Goal: Task Accomplishment & Management: Manage account settings

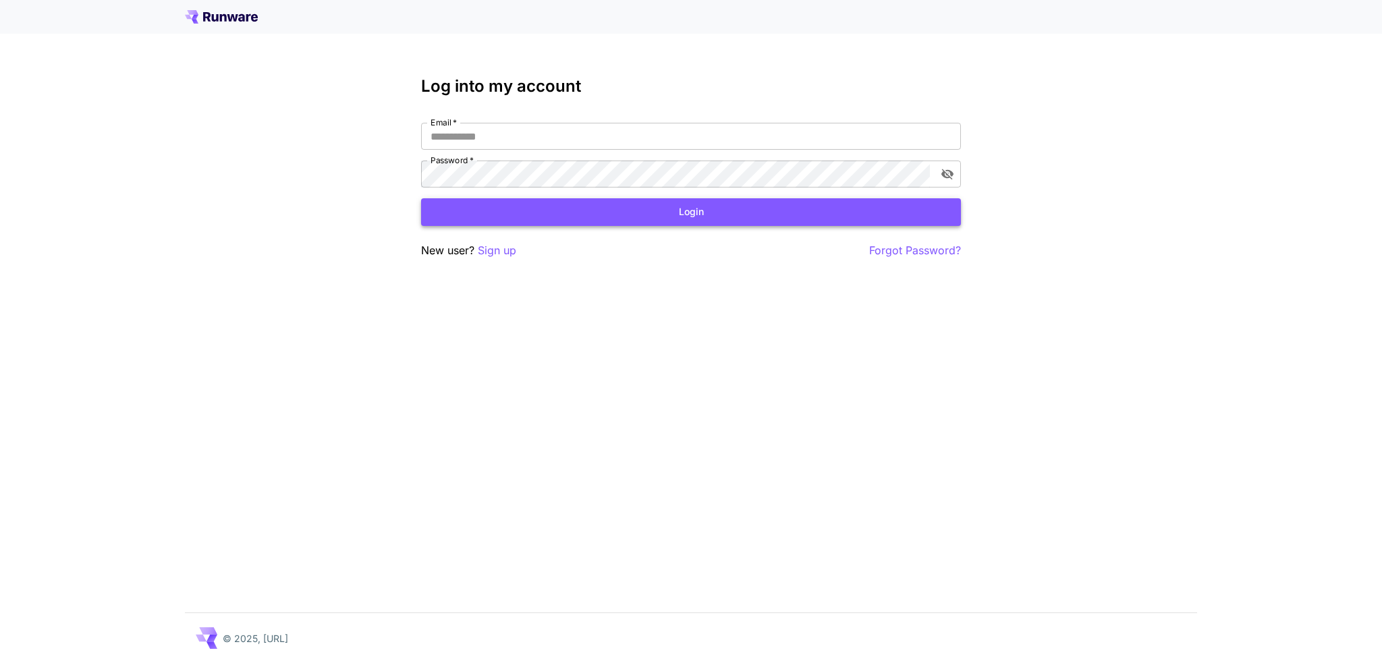
type input "**********"
click at [599, 213] on button "Login" at bounding box center [691, 212] width 540 height 28
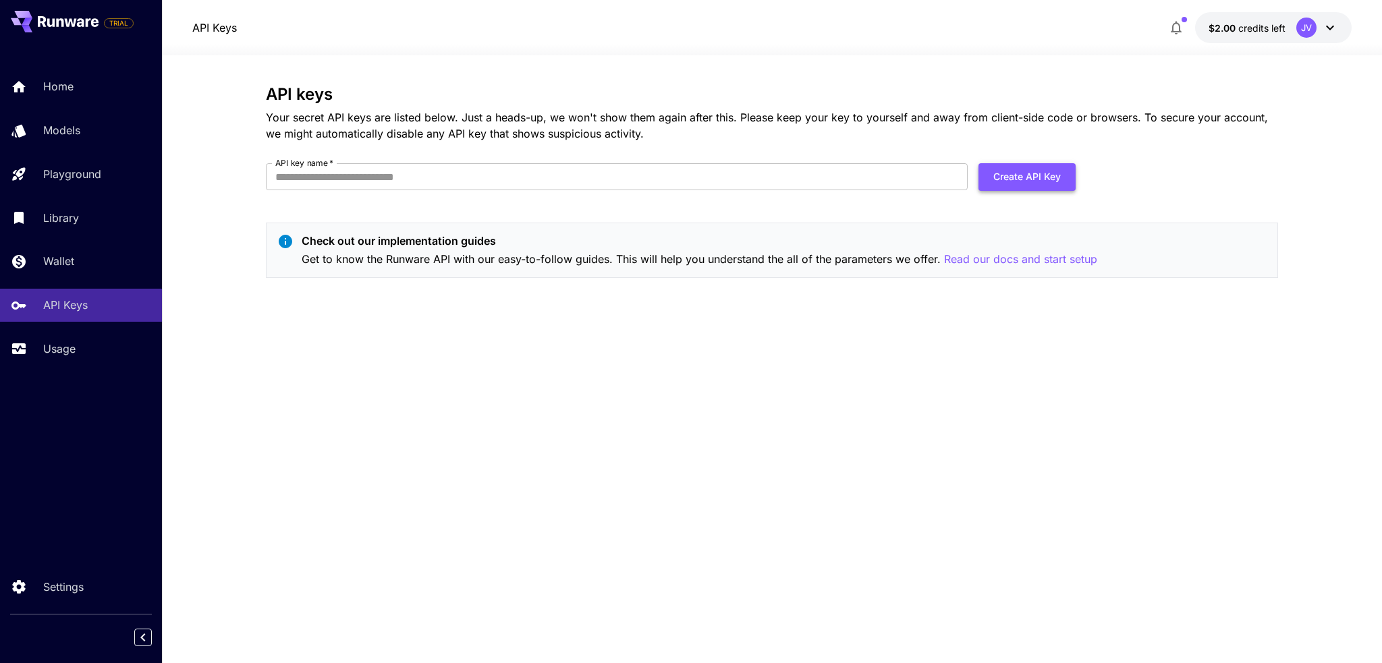
click at [1027, 173] on button "Create API Key" at bounding box center [1027, 177] width 97 height 28
click at [590, 172] on input "API key name   *" at bounding box center [617, 176] width 702 height 27
type input "*******"
drag, startPoint x: 751, startPoint y: 476, endPoint x: 788, endPoint y: 447, distance: 47.5
click at [751, 476] on div "API keys Your secret API keys are listed below. Just a heads-up, we won't show …" at bounding box center [772, 359] width 1012 height 549
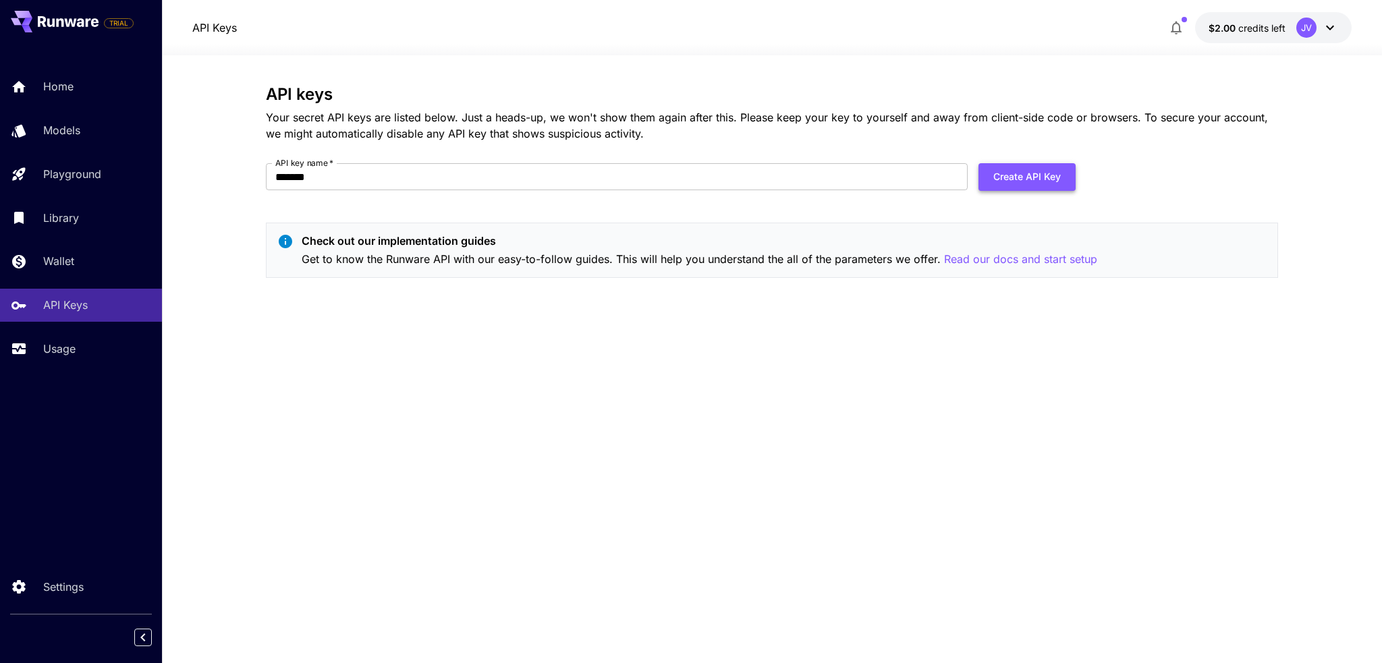
click at [1001, 183] on button "Create API Key" at bounding box center [1027, 177] width 97 height 28
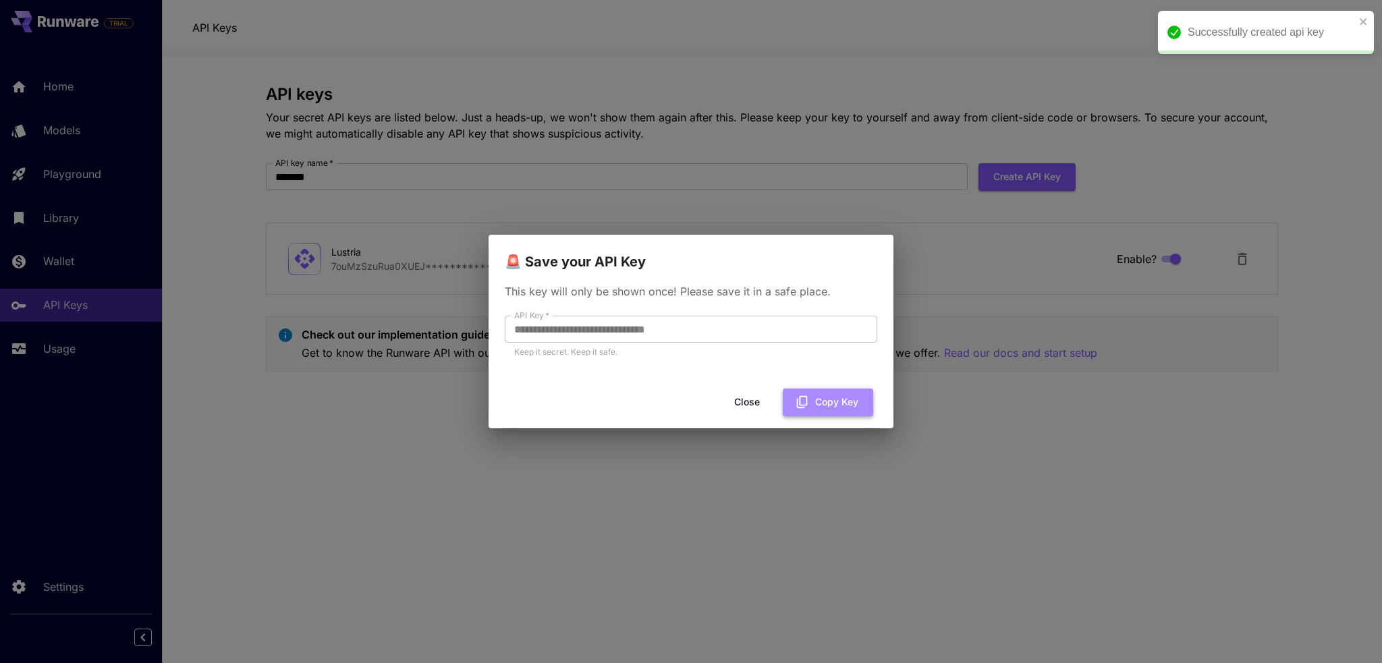
click at [820, 404] on button "Copy Key" at bounding box center [828, 403] width 90 height 28
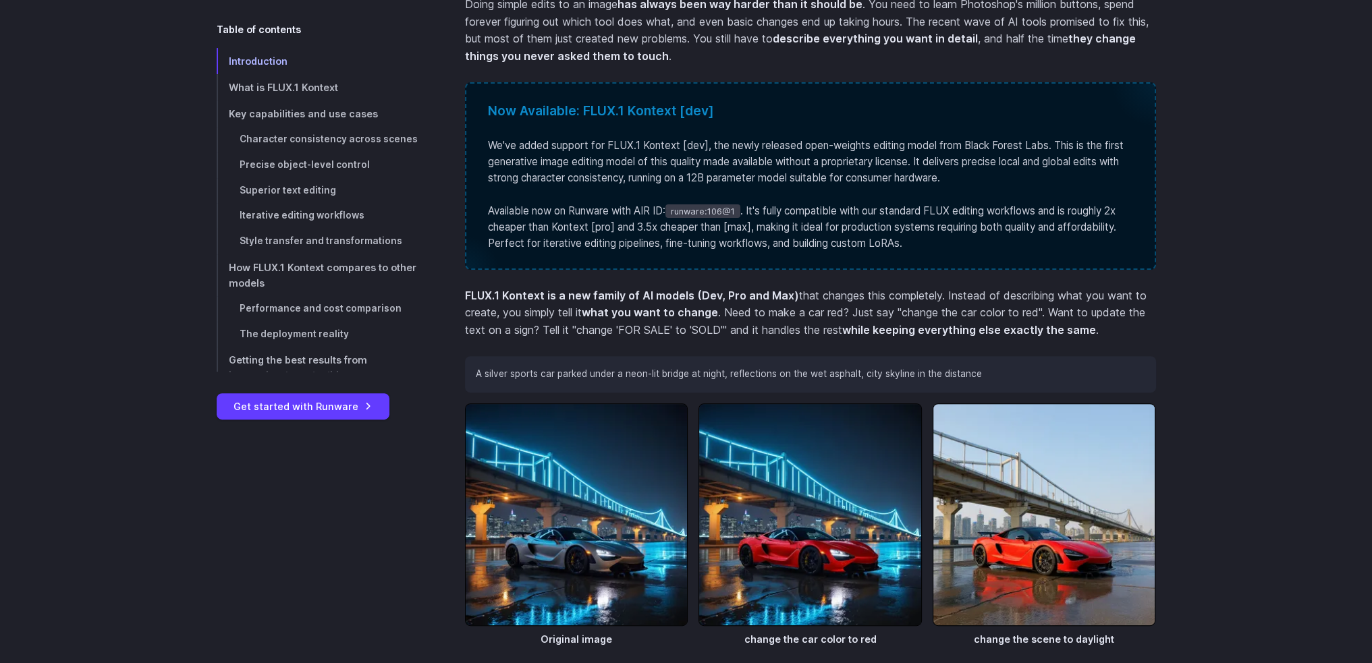
scroll to position [540, 0]
drag, startPoint x: 679, startPoint y: 211, endPoint x: 742, endPoint y: 209, distance: 63.5
click at [740, 209] on code "runware:106@1" at bounding box center [702, 209] width 75 height 13
copy code "runware:106@1"
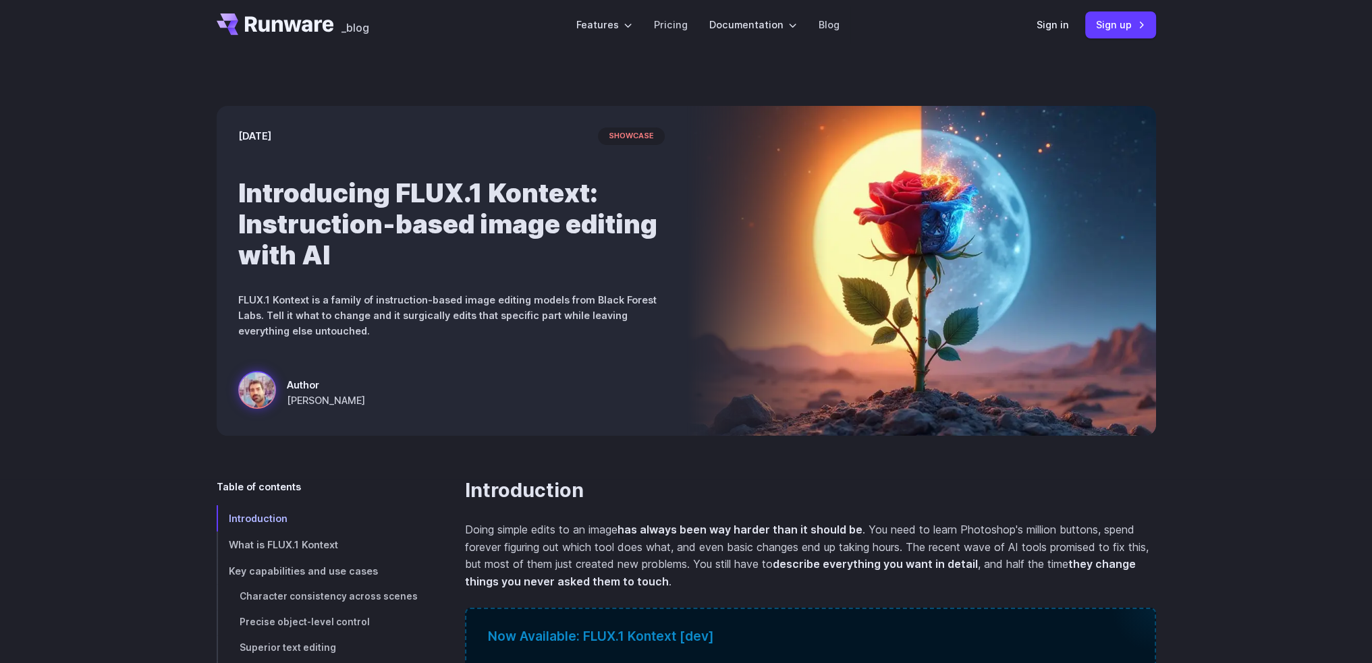
scroll to position [0, 0]
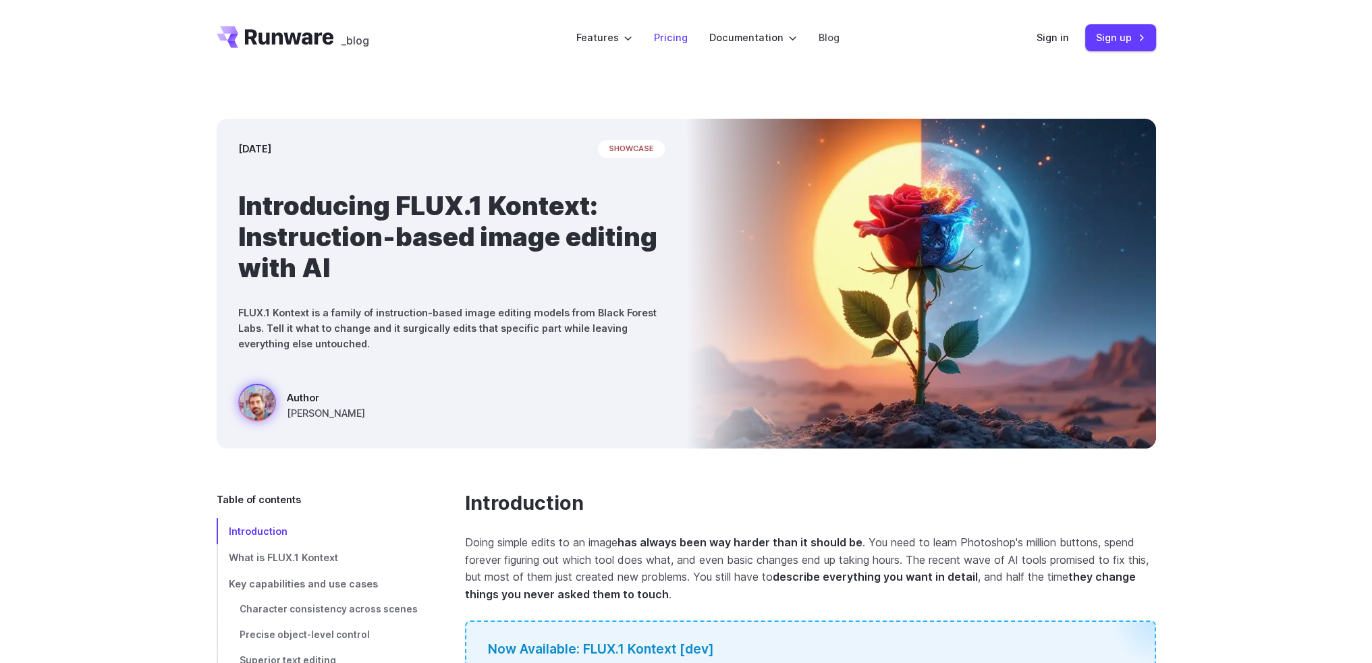
click at [666, 32] on link "Pricing" at bounding box center [671, 38] width 34 height 16
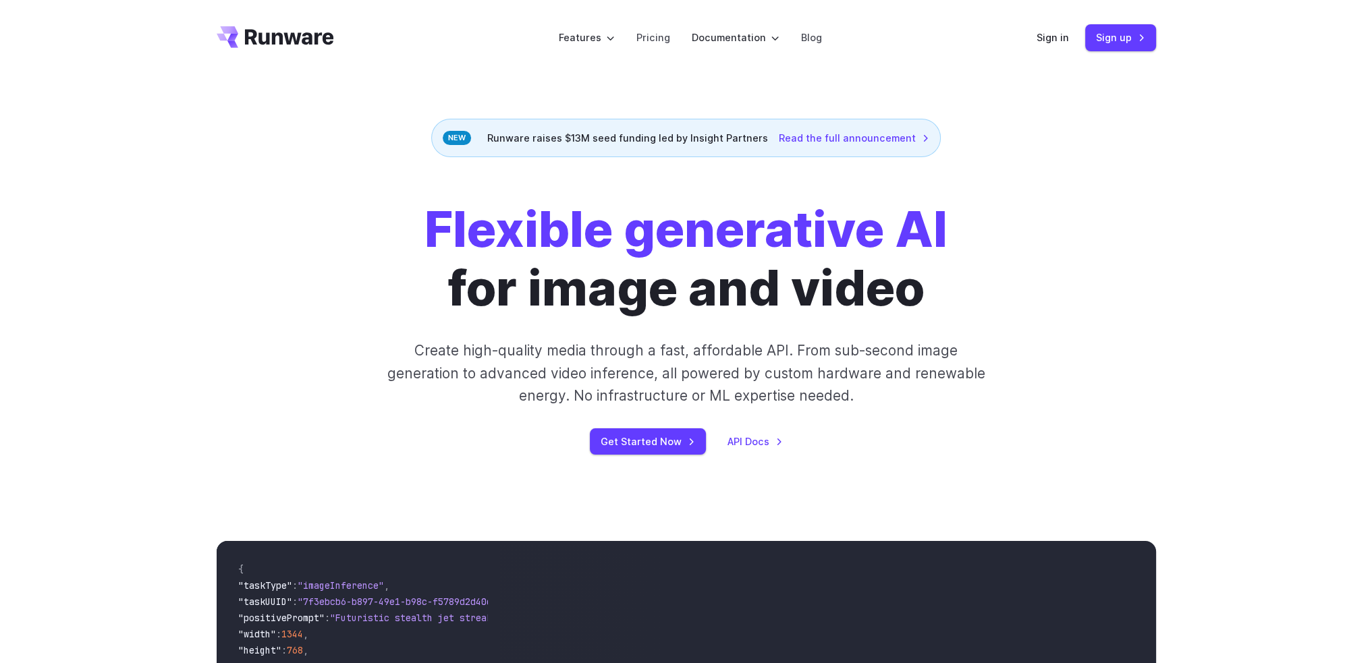
click at [1072, 44] on div "Sign in Sign up" at bounding box center [1096, 37] width 119 height 26
click at [1055, 40] on link "Sign in" at bounding box center [1053, 38] width 32 height 16
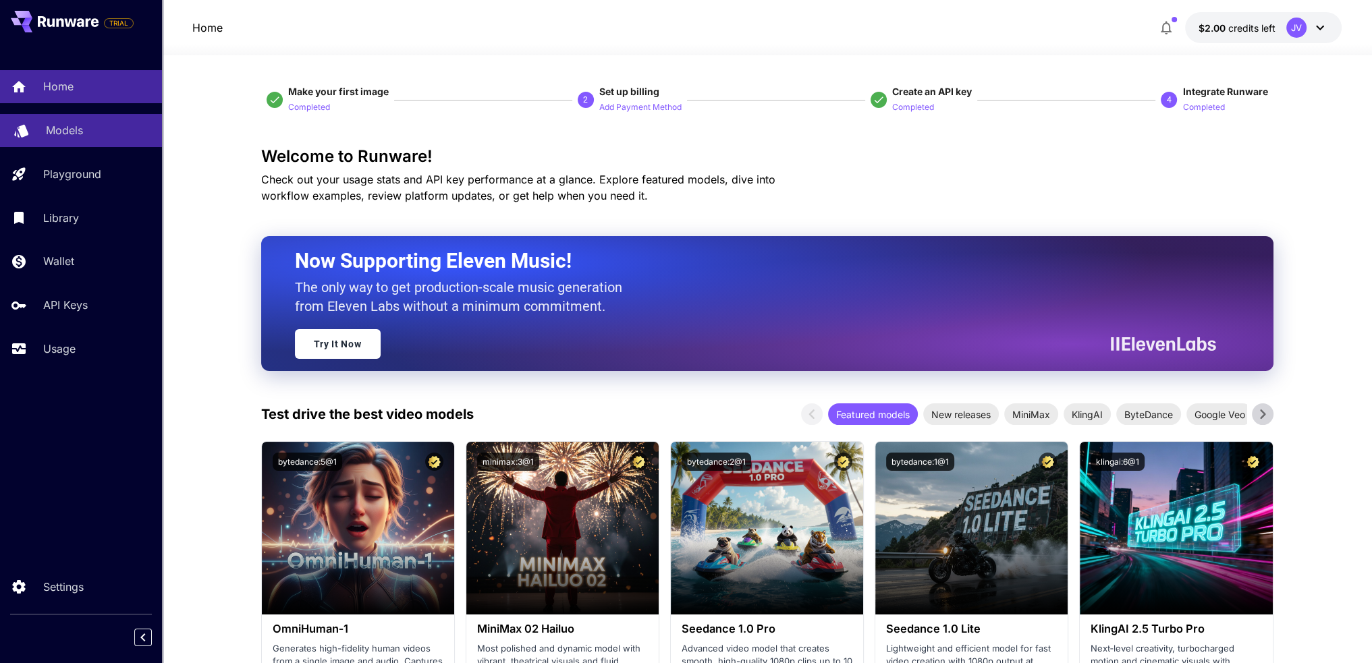
click at [113, 134] on div "Models" at bounding box center [98, 130] width 105 height 16
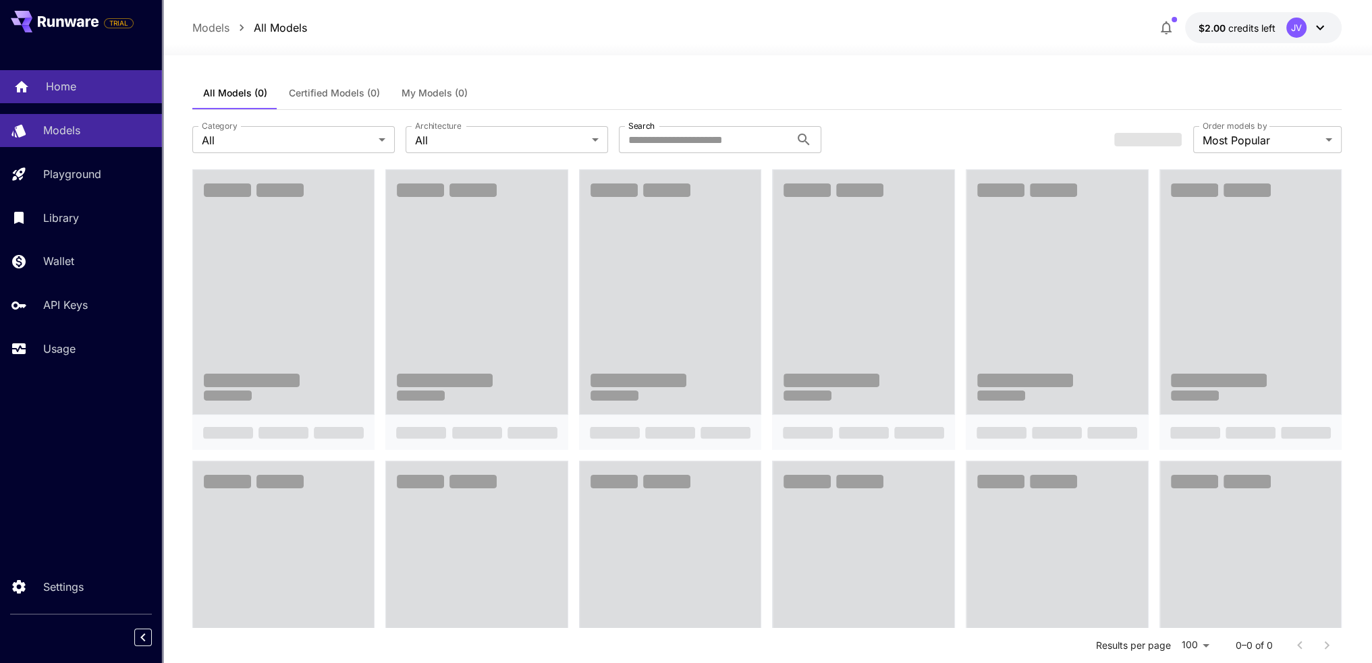
click at [87, 94] on div "Home" at bounding box center [98, 86] width 105 height 16
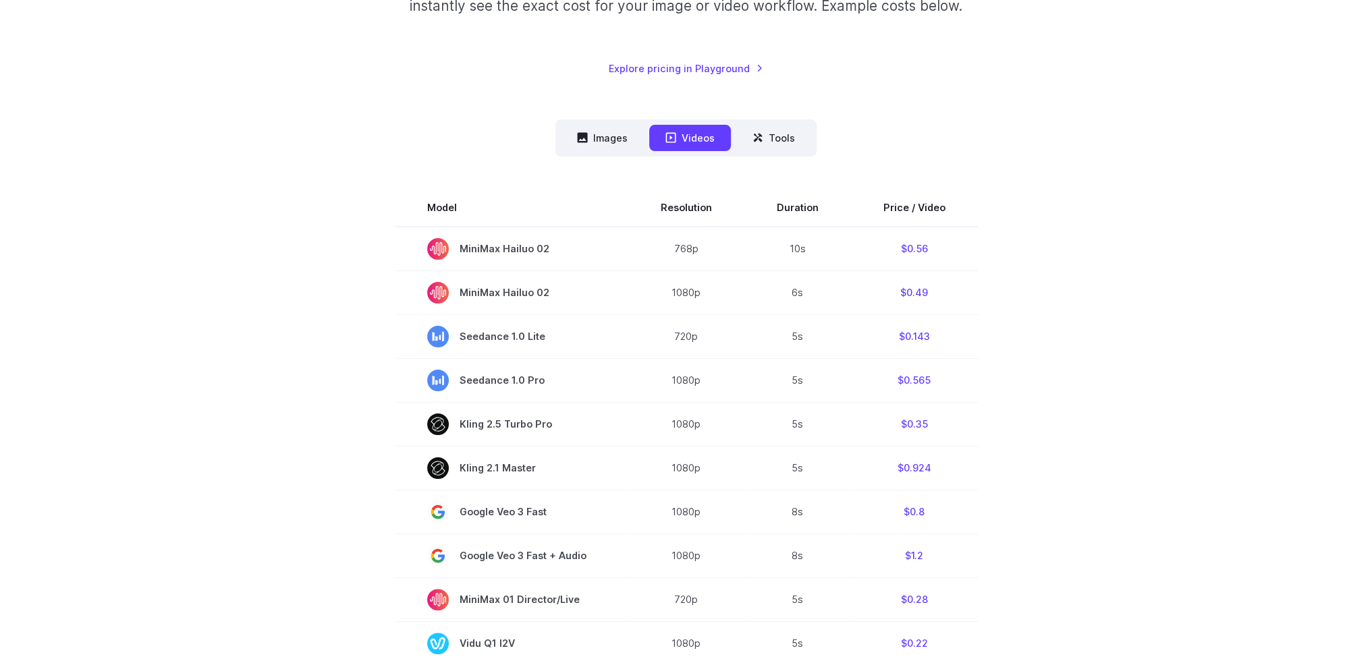
scroll to position [270, 0]
click at [602, 134] on button "Images" at bounding box center [602, 138] width 83 height 26
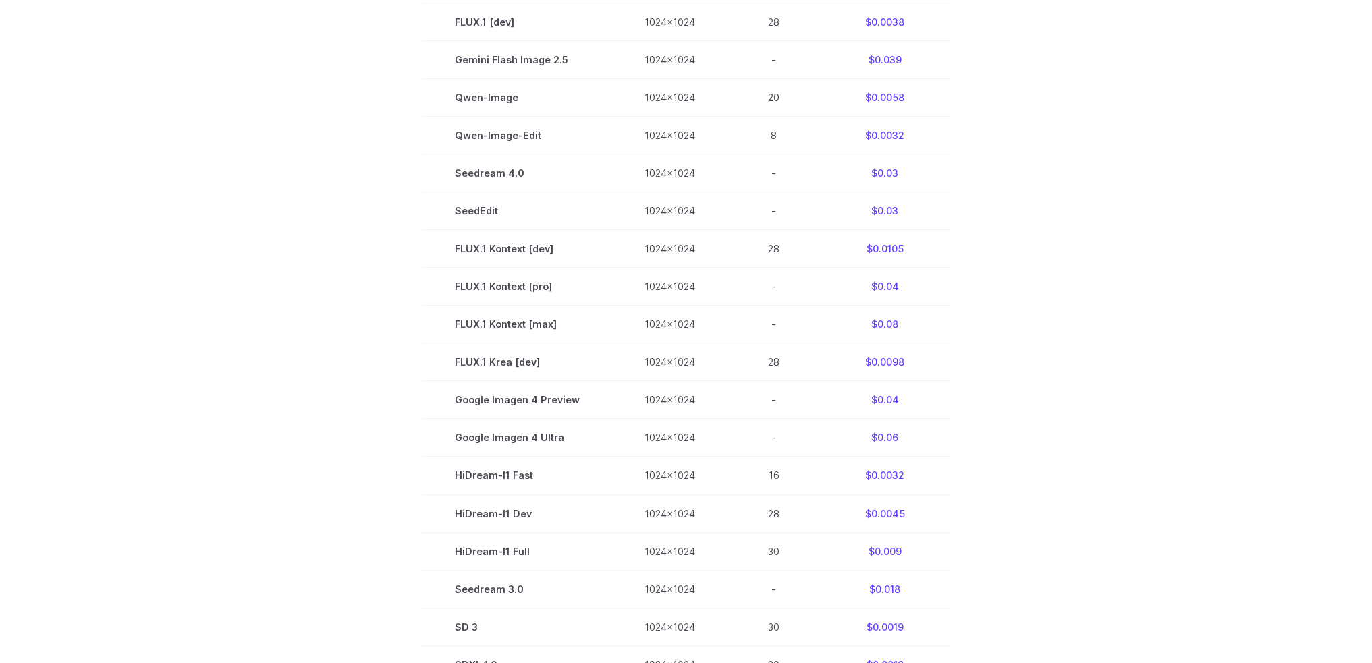
scroll to position [540, 0]
